Goal: Task Accomplishment & Management: Use online tool/utility

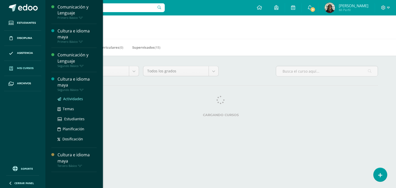
click at [73, 101] on link "Actividades" at bounding box center [77, 99] width 39 height 6
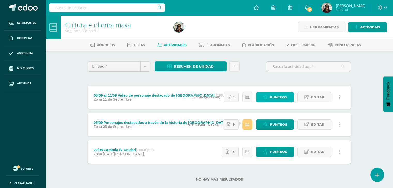
click at [262, 100] on link "Punteos" at bounding box center [275, 97] width 38 height 10
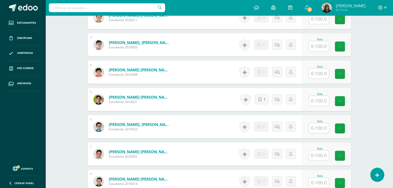
scroll to position [203, 0]
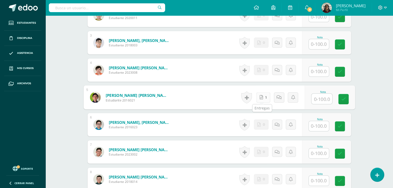
click at [263, 96] on link "1" at bounding box center [263, 97] width 14 height 10
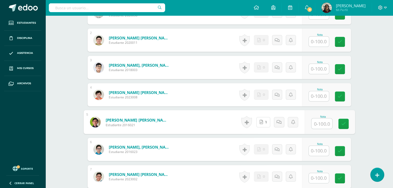
scroll to position [178, 0]
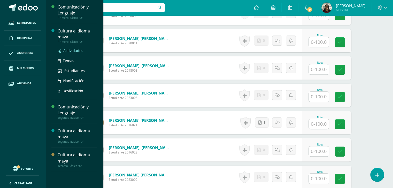
click at [70, 50] on span "Actividades" at bounding box center [73, 50] width 20 height 5
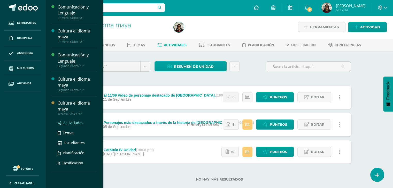
click at [75, 121] on span "Actividades" at bounding box center [73, 123] width 20 height 5
